Goal: Task Accomplishment & Management: Complete application form

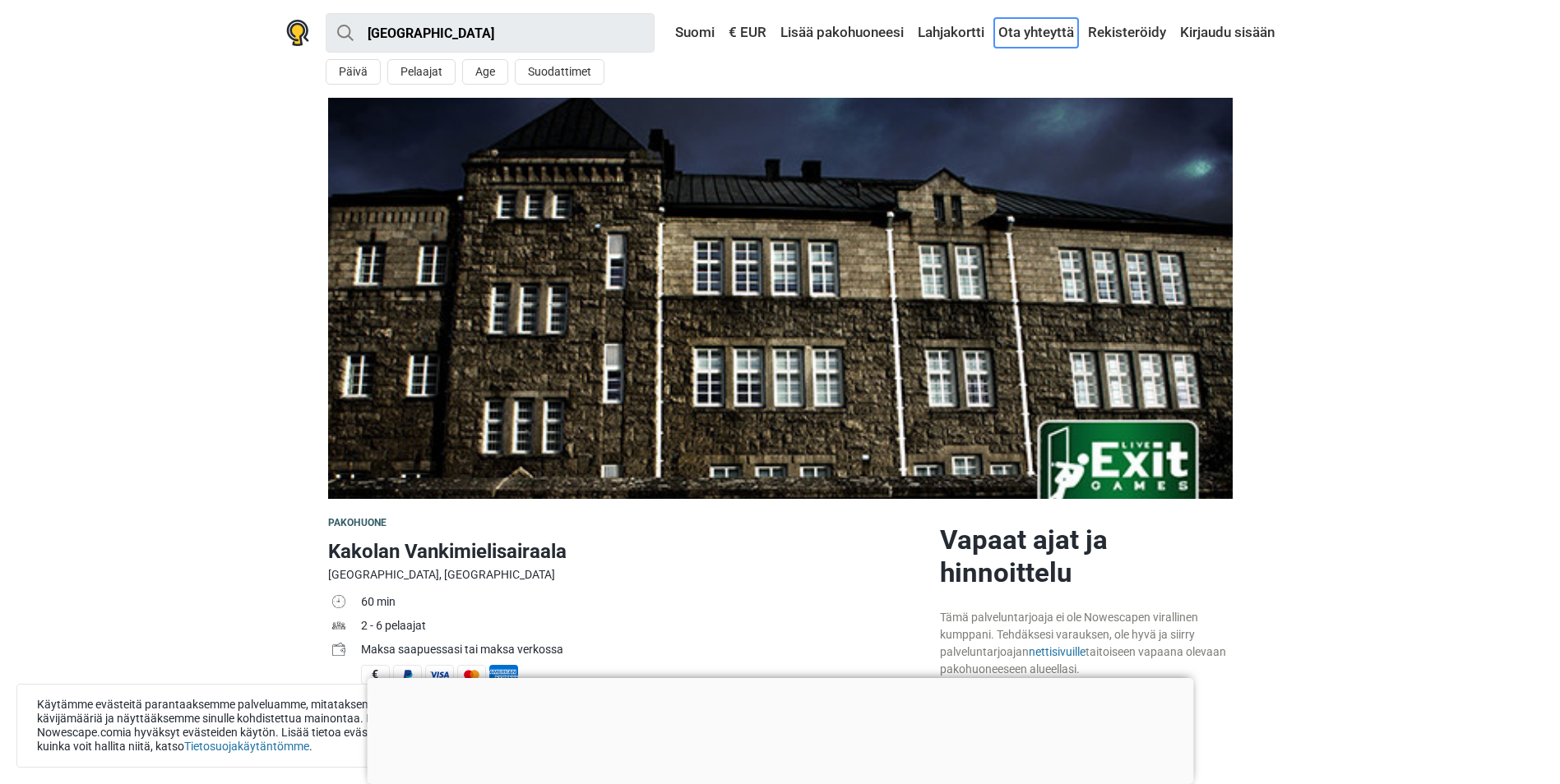
click at [1040, 33] on link "Ota yhteyttä" at bounding box center [1036, 33] width 84 height 30
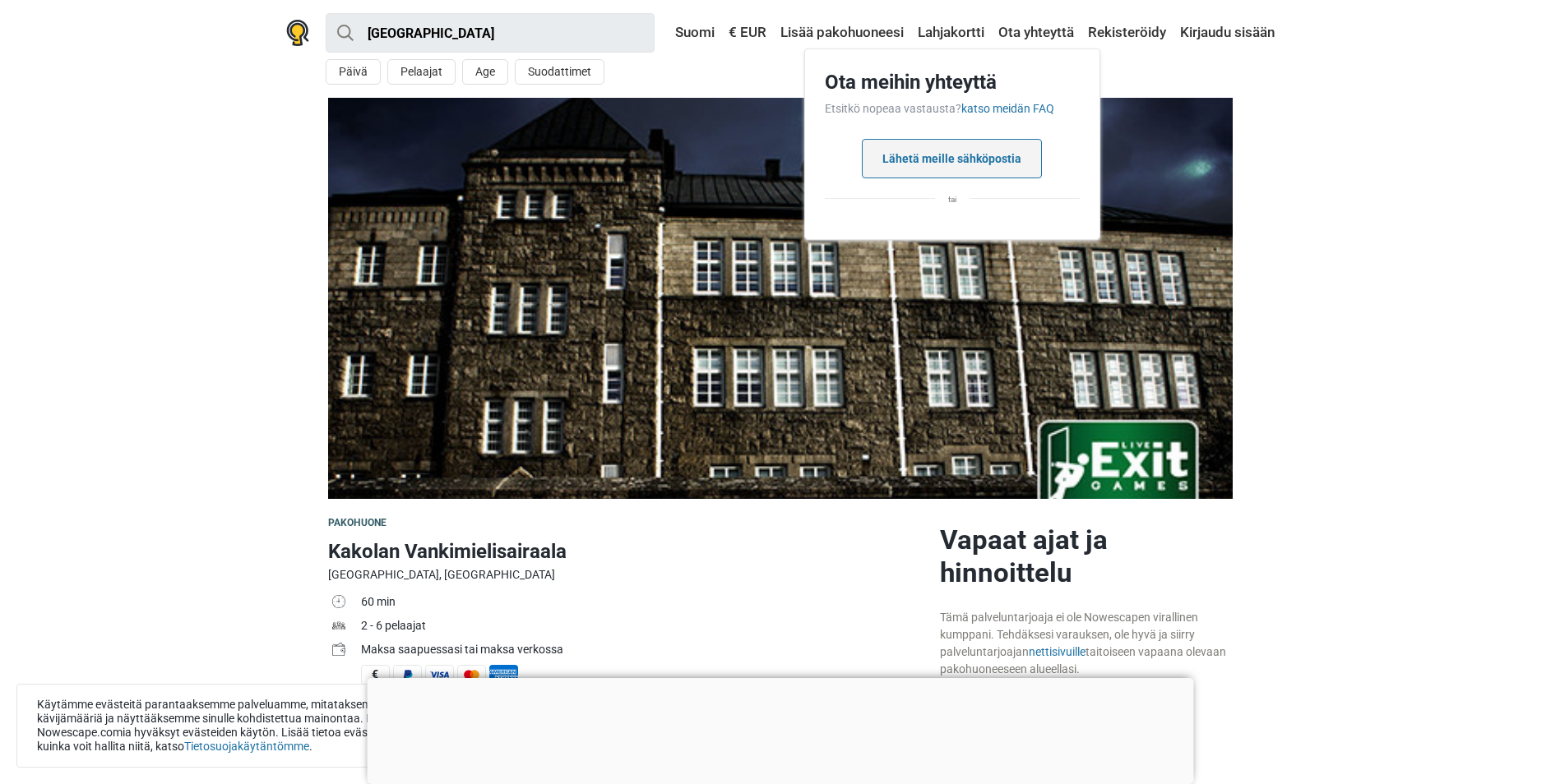
click at [946, 157] on button "Lähetä meille sähköpostia" at bounding box center [952, 159] width 180 height 40
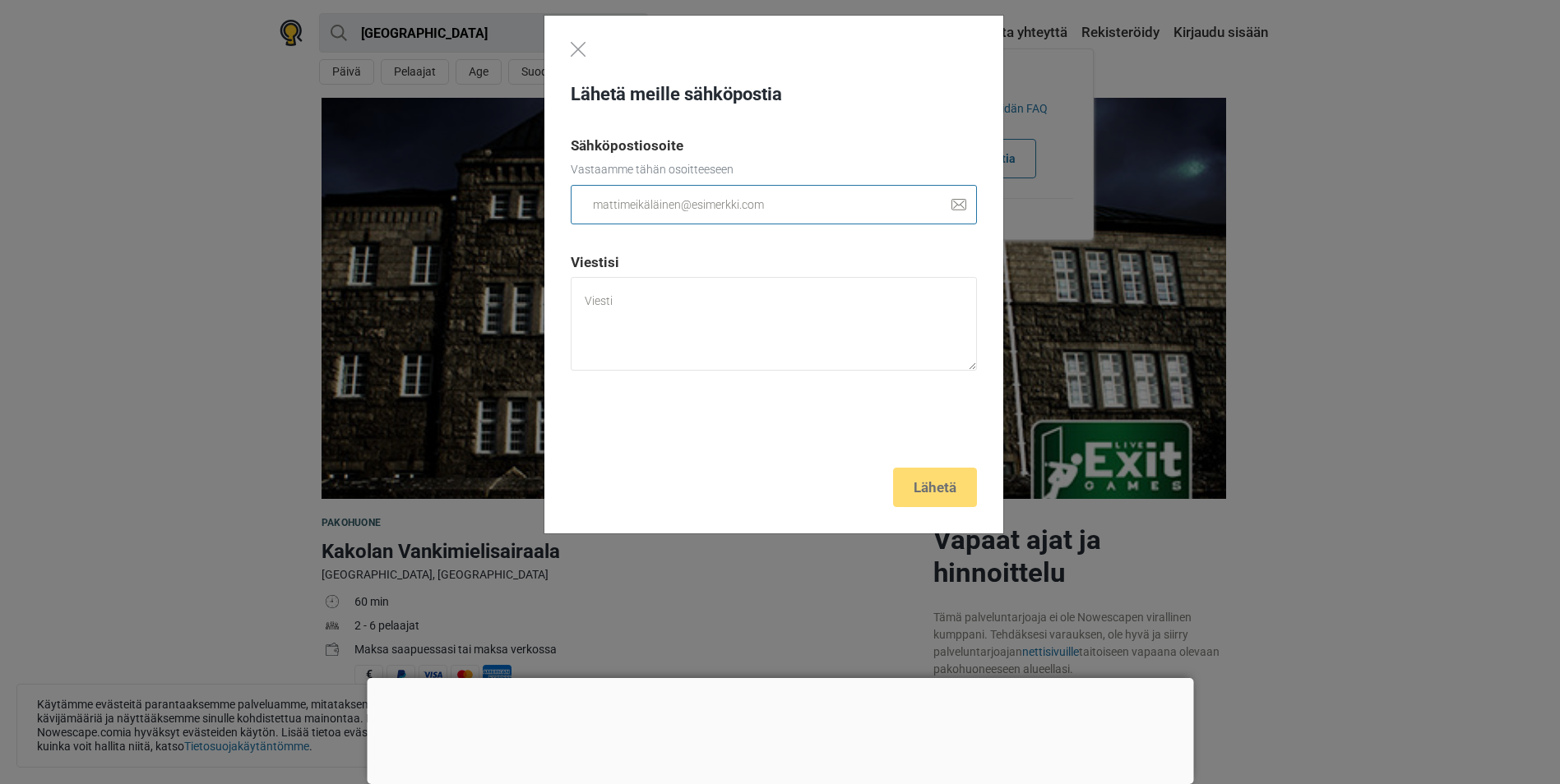
click at [604, 209] on input "email" at bounding box center [774, 205] width 407 height 40
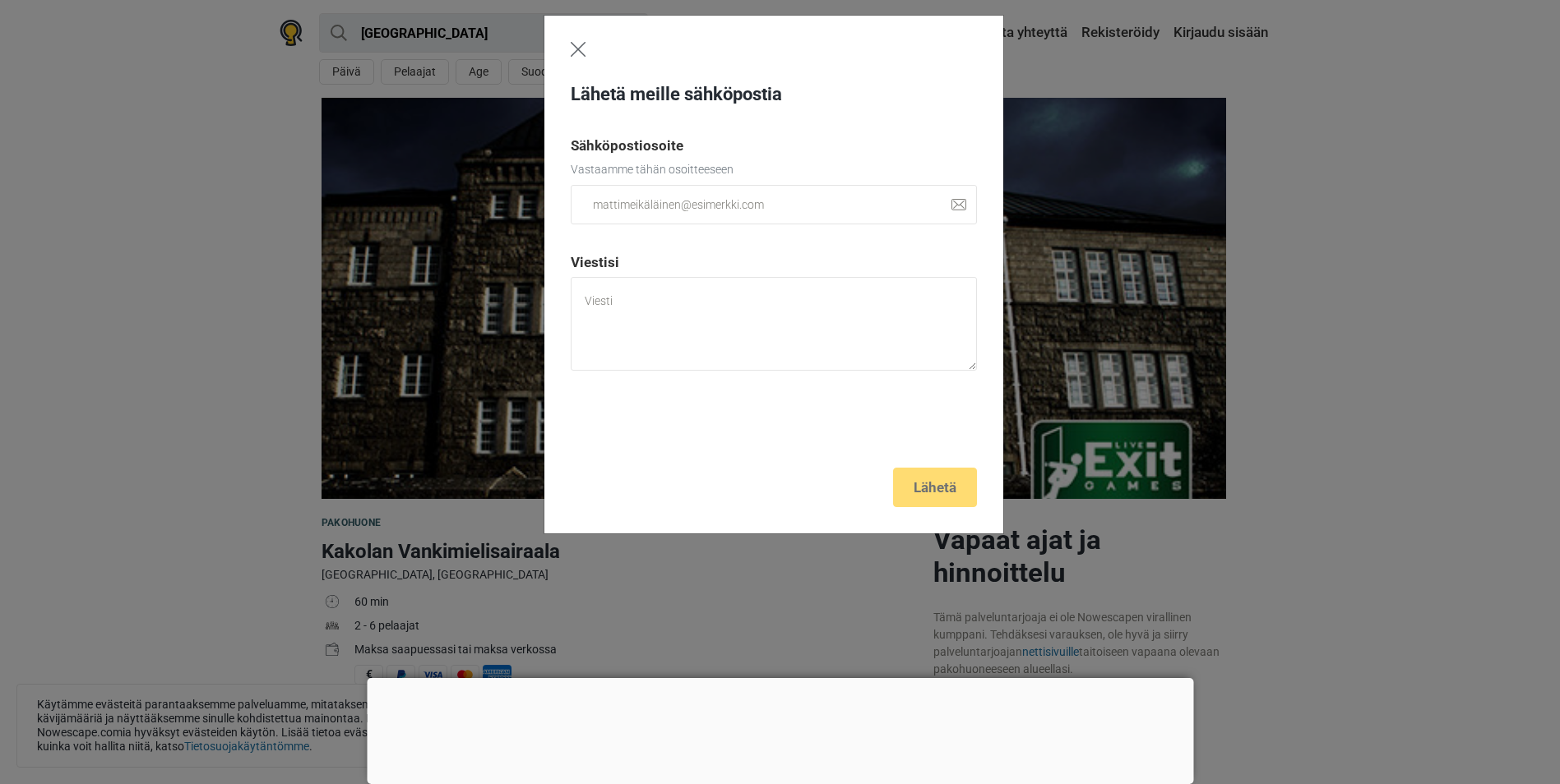
click at [579, 55] on img "Close" at bounding box center [577, 49] width 15 height 15
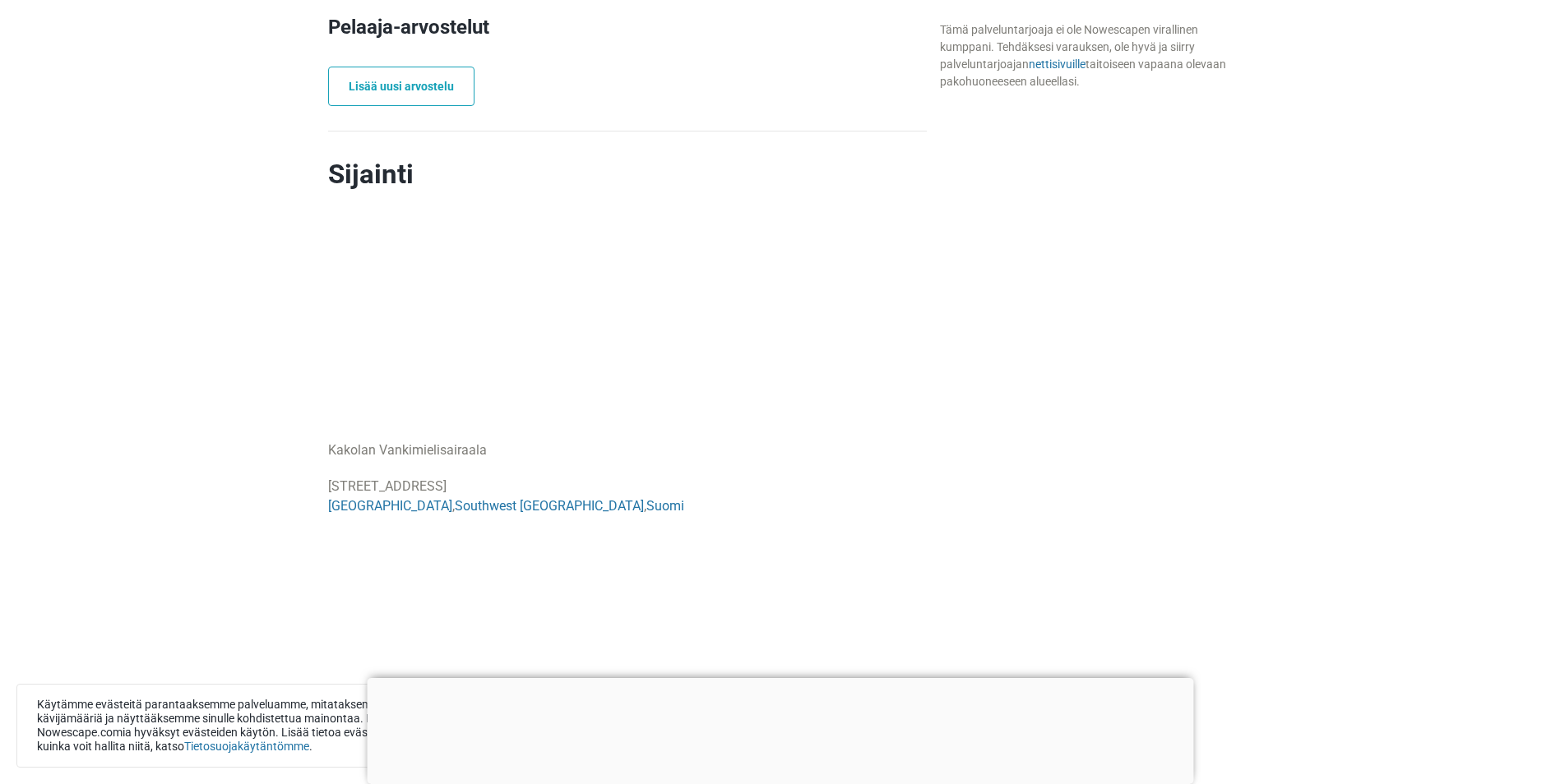
scroll to position [1315, 0]
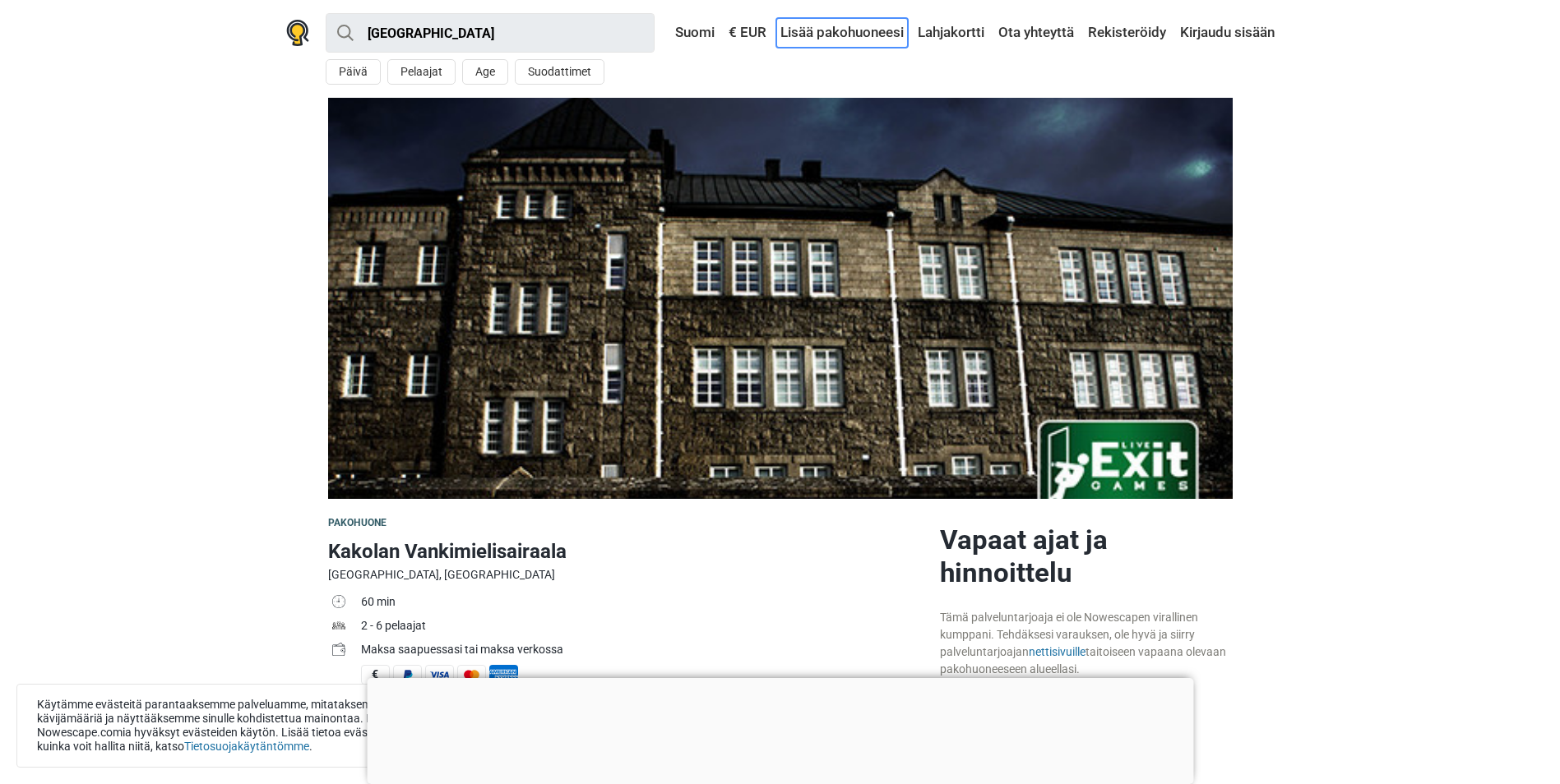
click at [826, 32] on link "Lisää pakohuoneesi" at bounding box center [842, 33] width 132 height 30
